Goal: Understand process/instructions

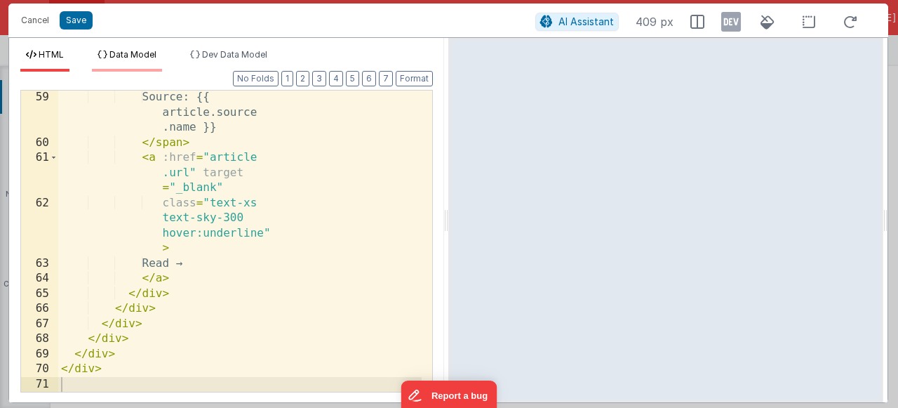
click at [123, 58] on span "Data Model" at bounding box center [132, 54] width 47 height 11
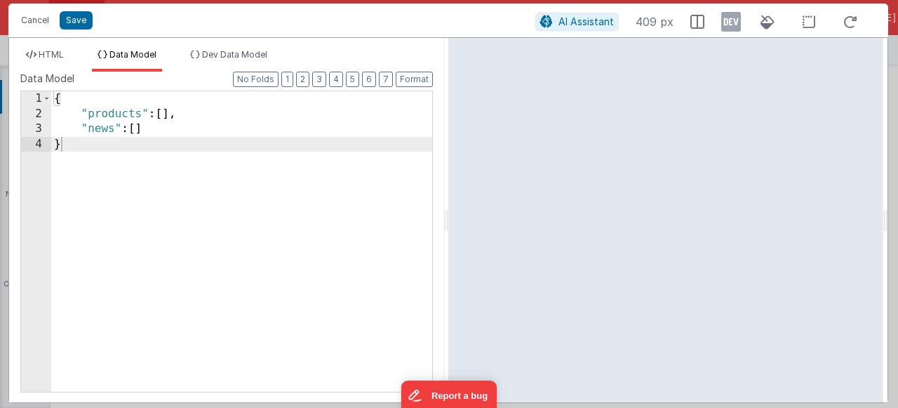
click at [170, 138] on div "{ "products" : [ ] , "news" : [ ] }" at bounding box center [241, 256] width 381 height 330
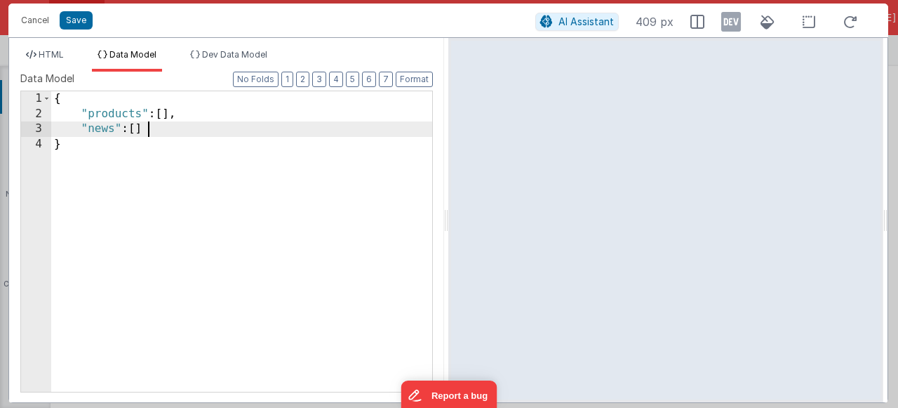
click at [176, 131] on div "{ "products" : [ ] , "news" : [ ] }" at bounding box center [241, 256] width 381 height 330
click at [210, 107] on div "{ "products" : [ ] , "news" : [ ] }" at bounding box center [241, 256] width 381 height 330
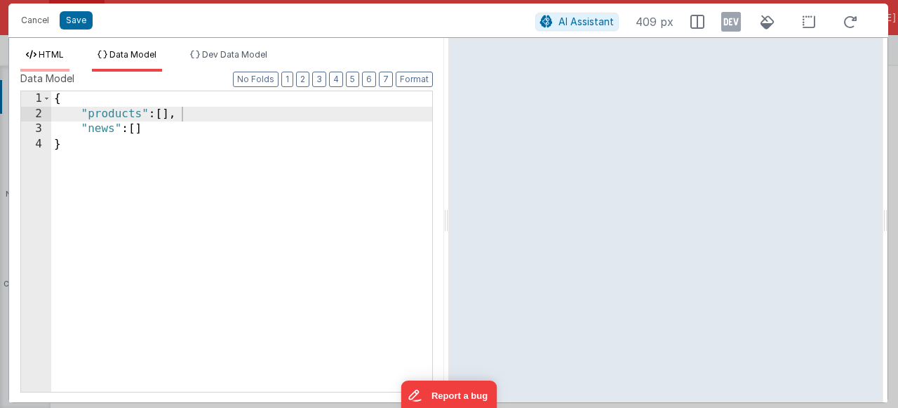
click at [41, 51] on span "HTML" at bounding box center [51, 54] width 25 height 11
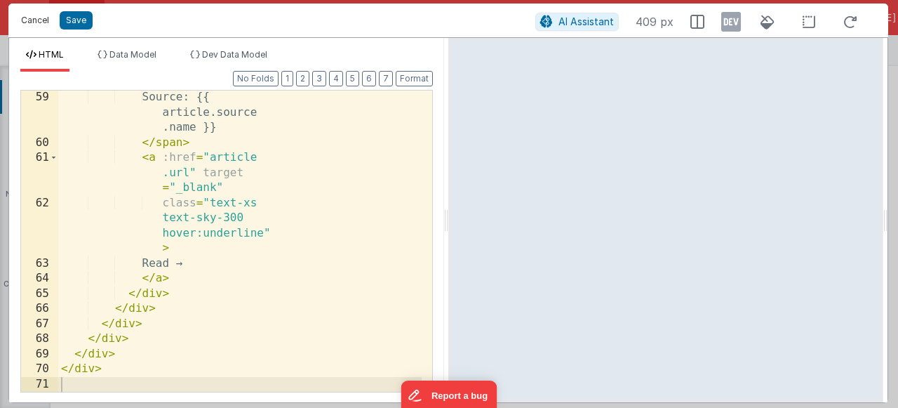
click at [39, 24] on button "Cancel" at bounding box center [35, 21] width 42 height 20
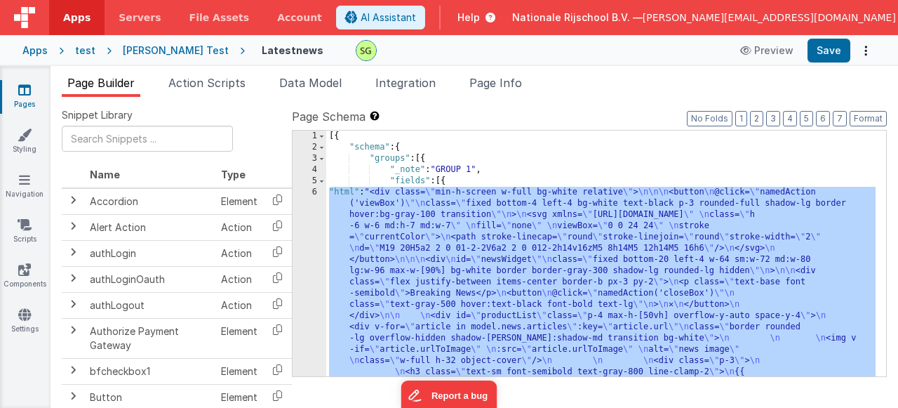
click at [359, 239] on div "[{ "schema" : { "groups" : [{ "_note" : "GROUP 1" , "fields" : [{ "html" : "<di…" at bounding box center [600, 394] width 549 height 526
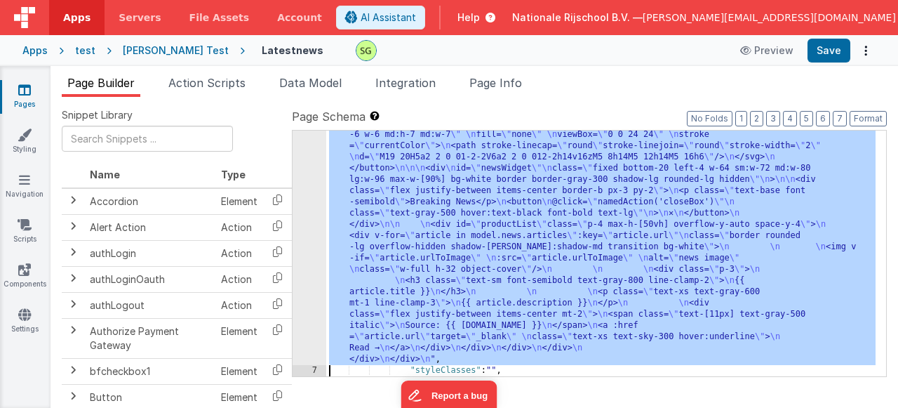
click at [314, 229] on div "6 7 8 9 10 11 12" at bounding box center [310, 358] width 34 height 526
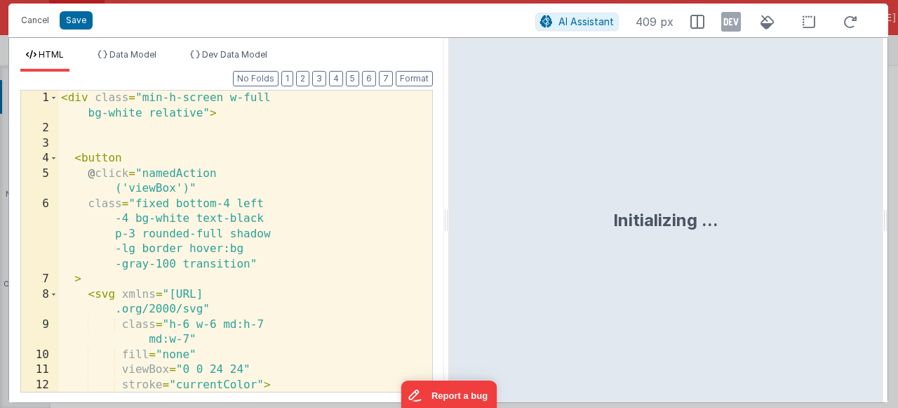
scroll to position [91, 0]
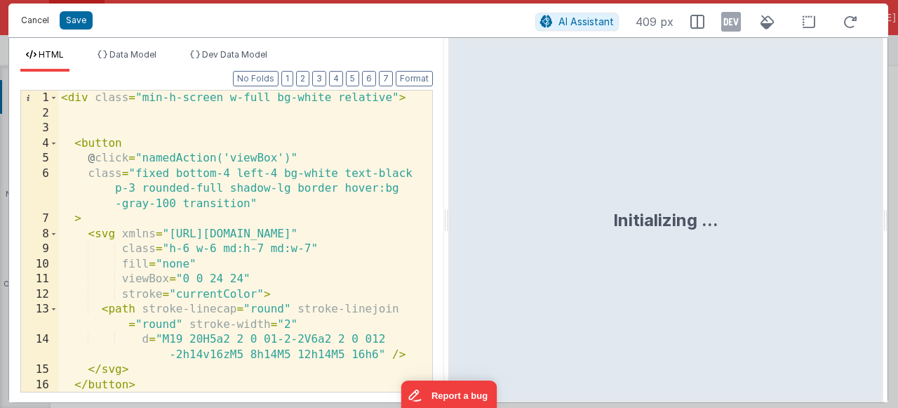
click at [41, 18] on button "Cancel" at bounding box center [35, 21] width 42 height 20
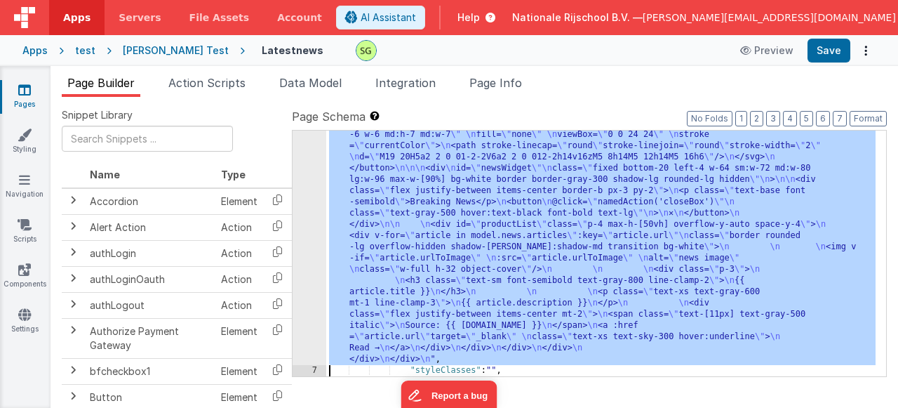
click at [394, 267] on div ""html" : "<div class= \" min-h-screen w-full bg-white relative \" > \n\n\n <but…" at bounding box center [600, 358] width 549 height 526
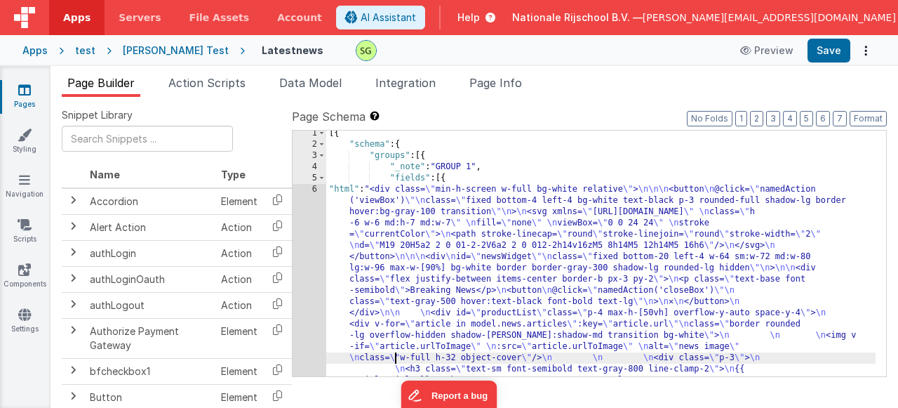
scroll to position [0, 0]
